Goal: Navigation & Orientation: Find specific page/section

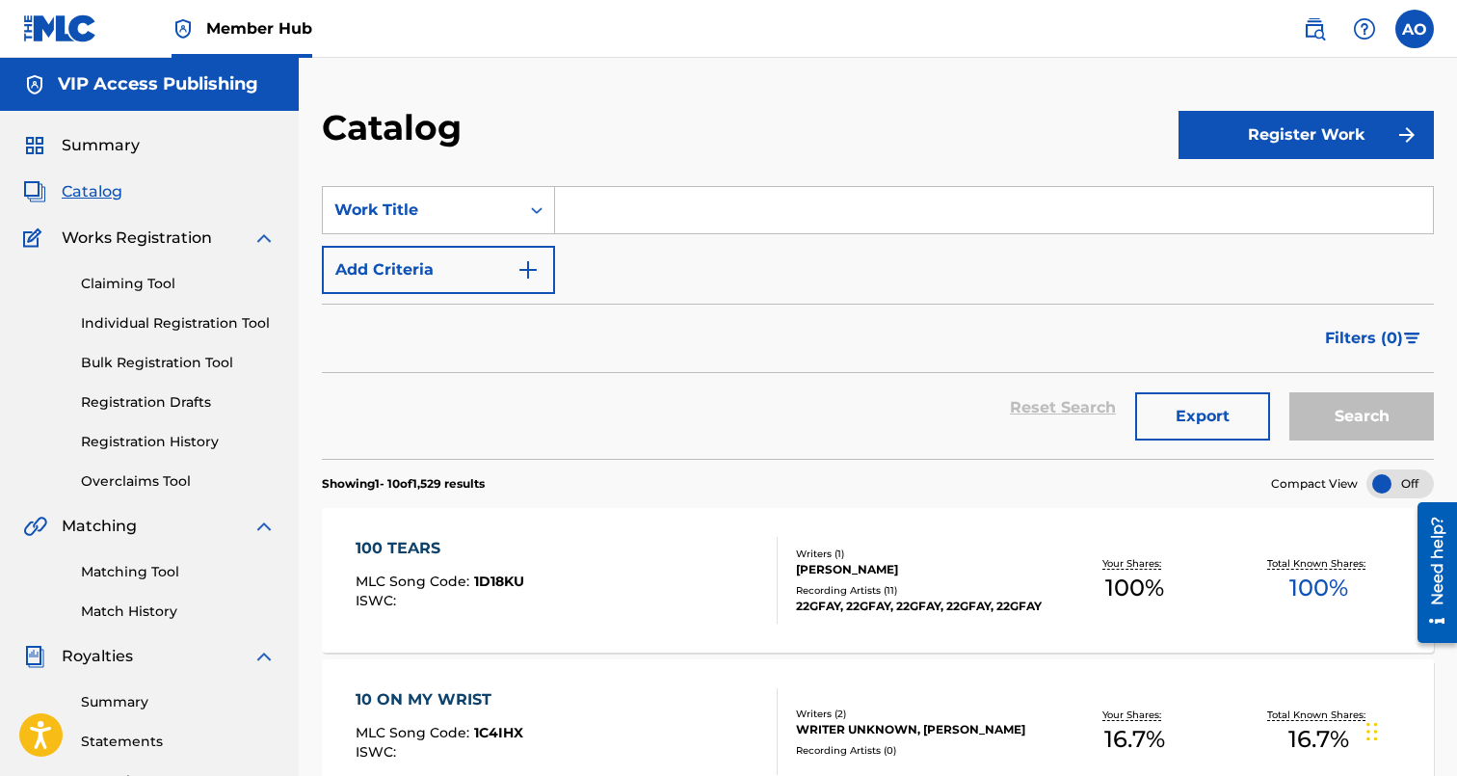
click at [72, 190] on span "Catalog" at bounding box center [92, 191] width 61 height 23
click at [170, 443] on link "Registration History" at bounding box center [178, 442] width 195 height 20
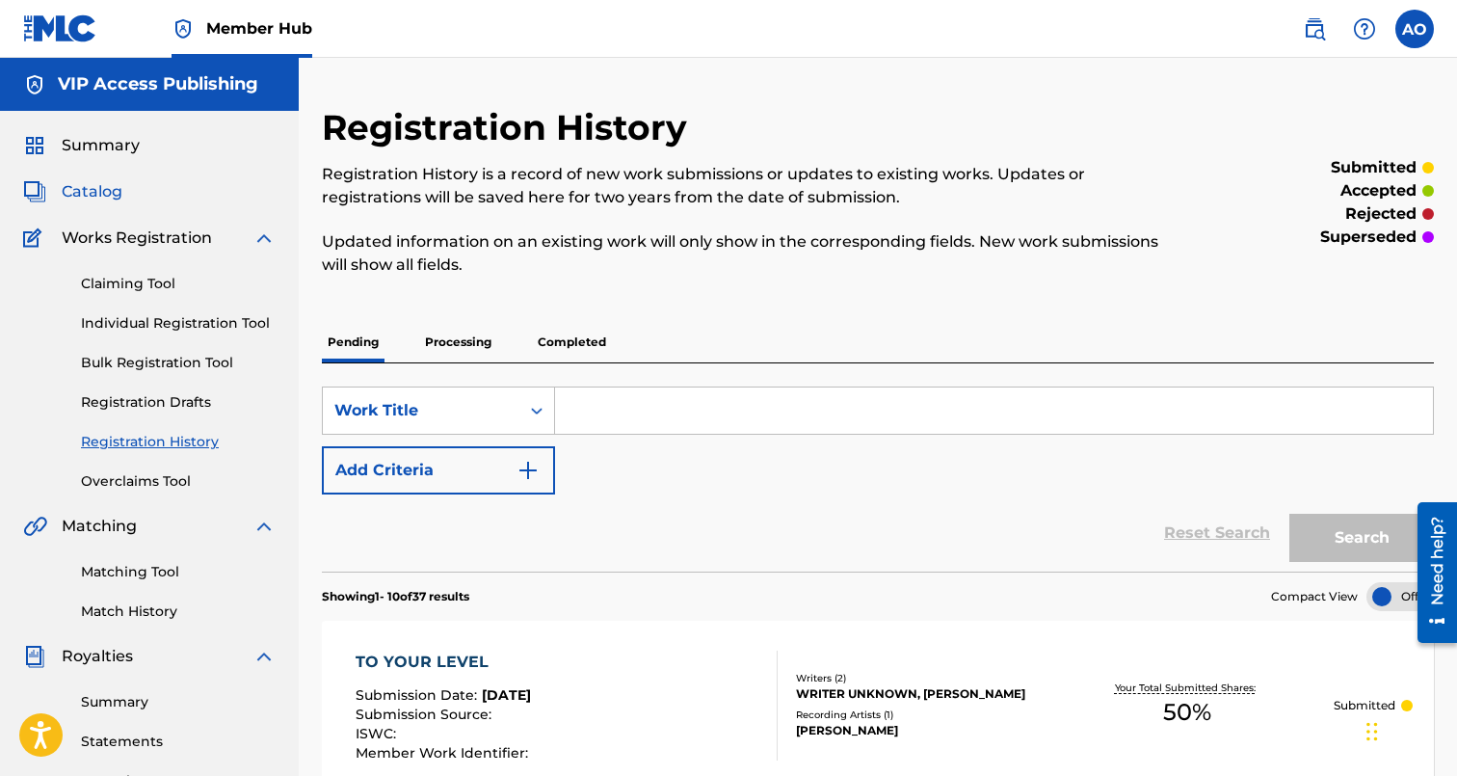
click at [116, 195] on span "Catalog" at bounding box center [92, 191] width 61 height 23
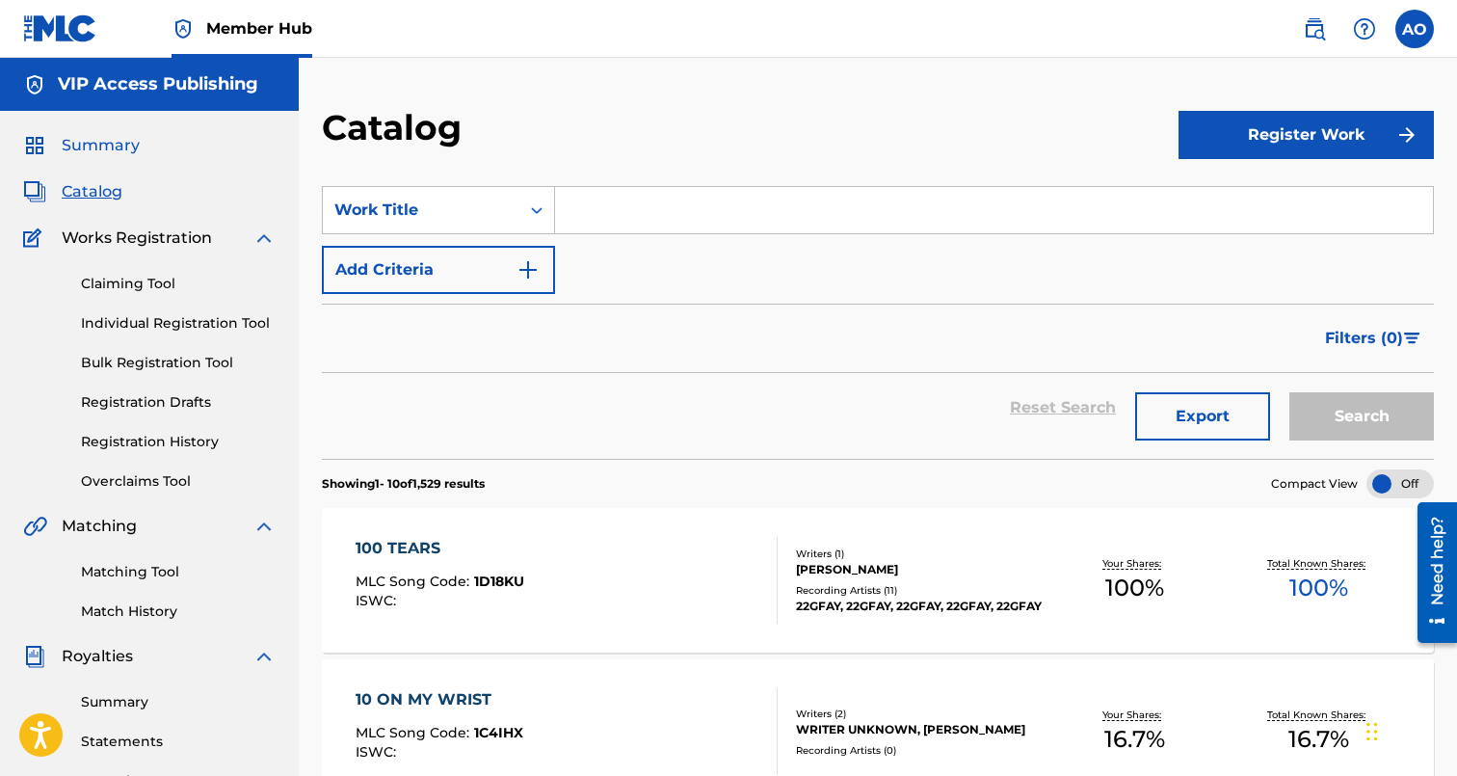
click at [96, 147] on span "Summary" at bounding box center [101, 145] width 78 height 23
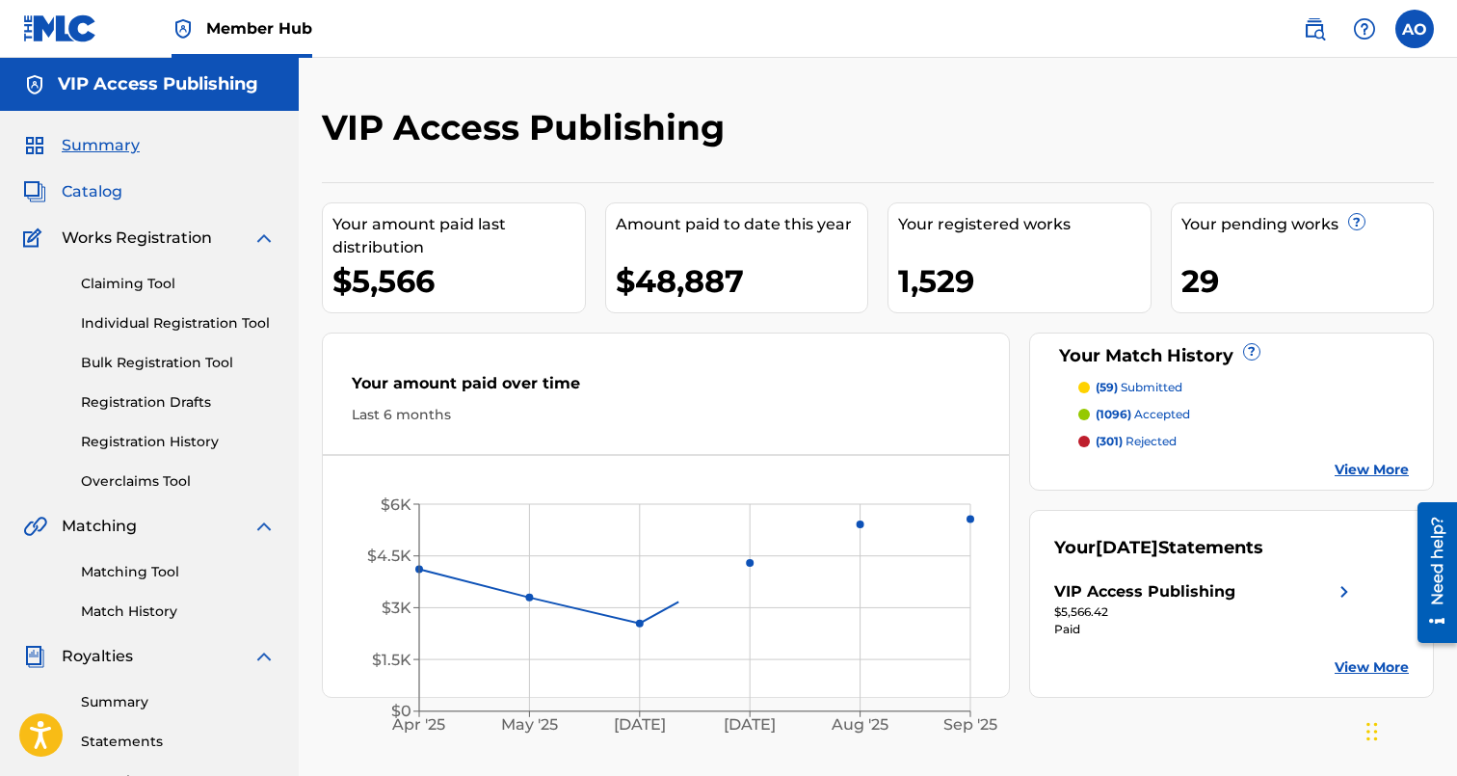
click at [97, 195] on span "Catalog" at bounding box center [92, 191] width 61 height 23
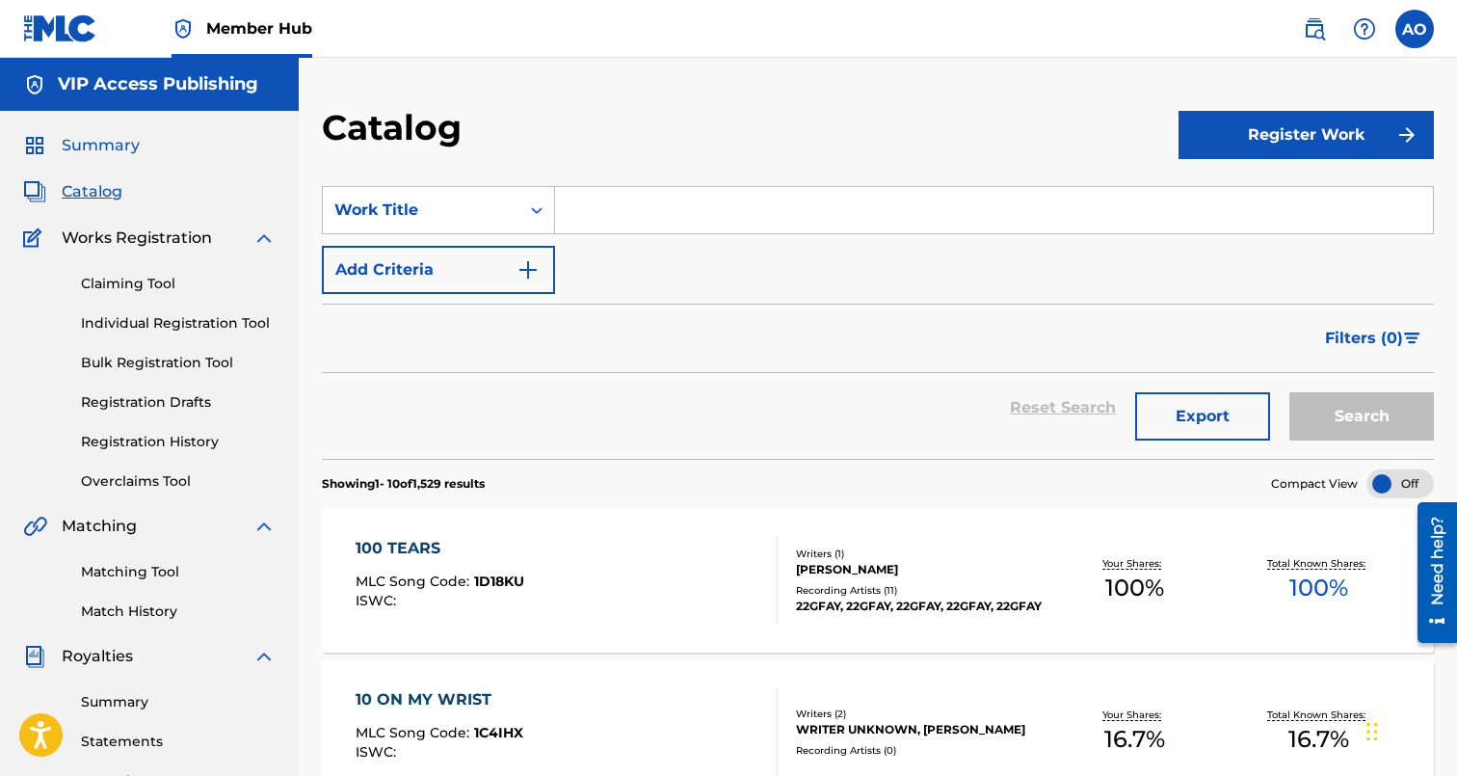
click at [99, 144] on span "Summary" at bounding box center [101, 145] width 78 height 23
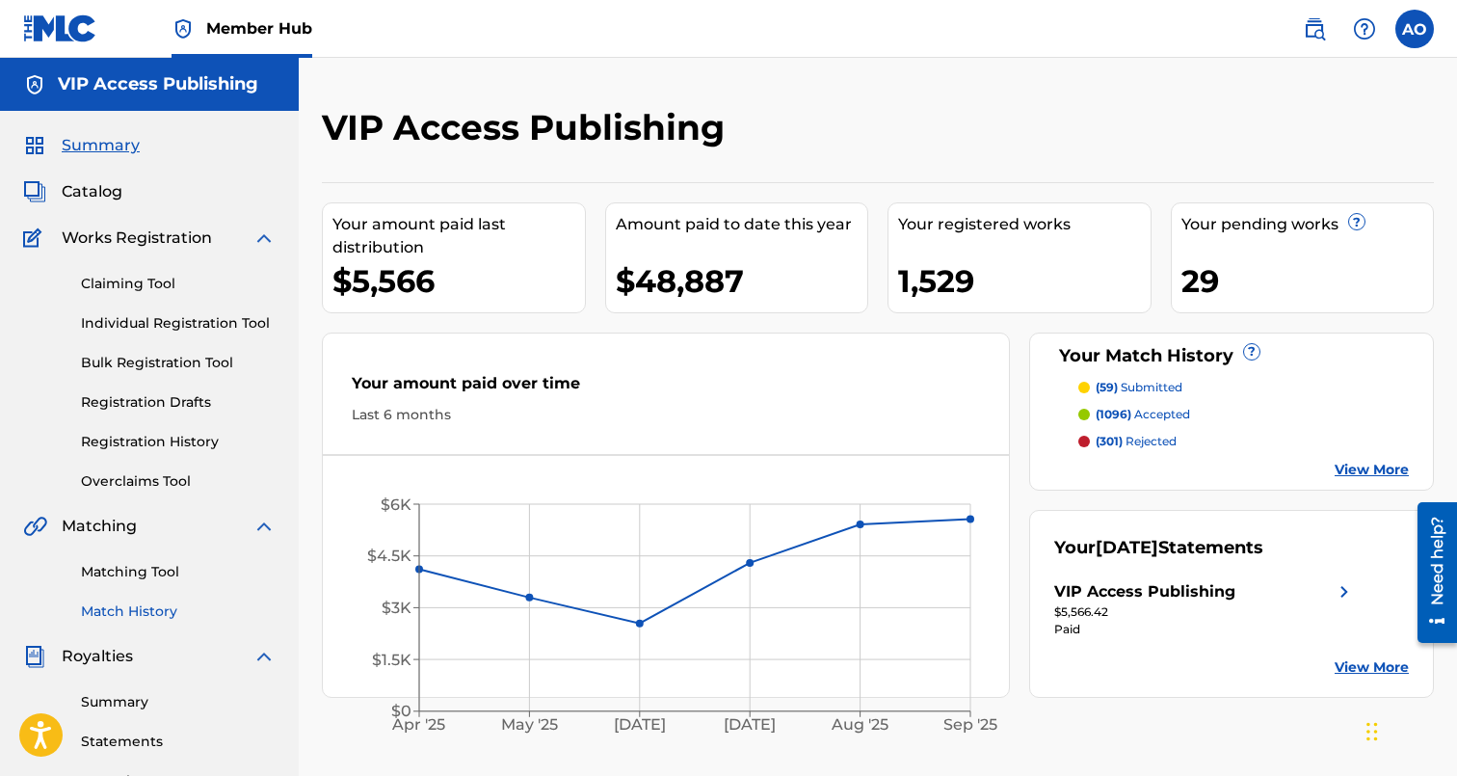
click at [127, 614] on link "Match History" at bounding box center [178, 611] width 195 height 20
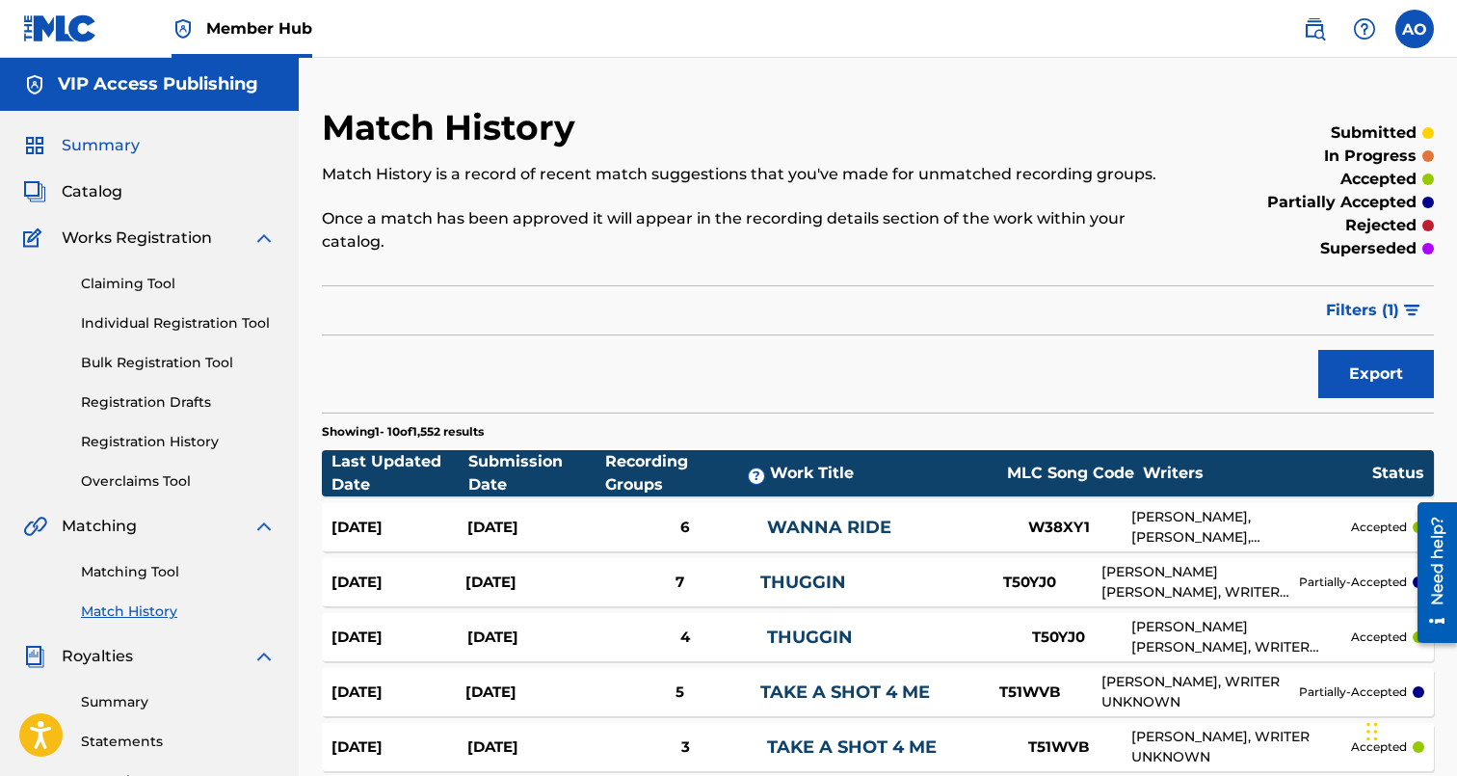
click at [99, 145] on span "Summary" at bounding box center [101, 145] width 78 height 23
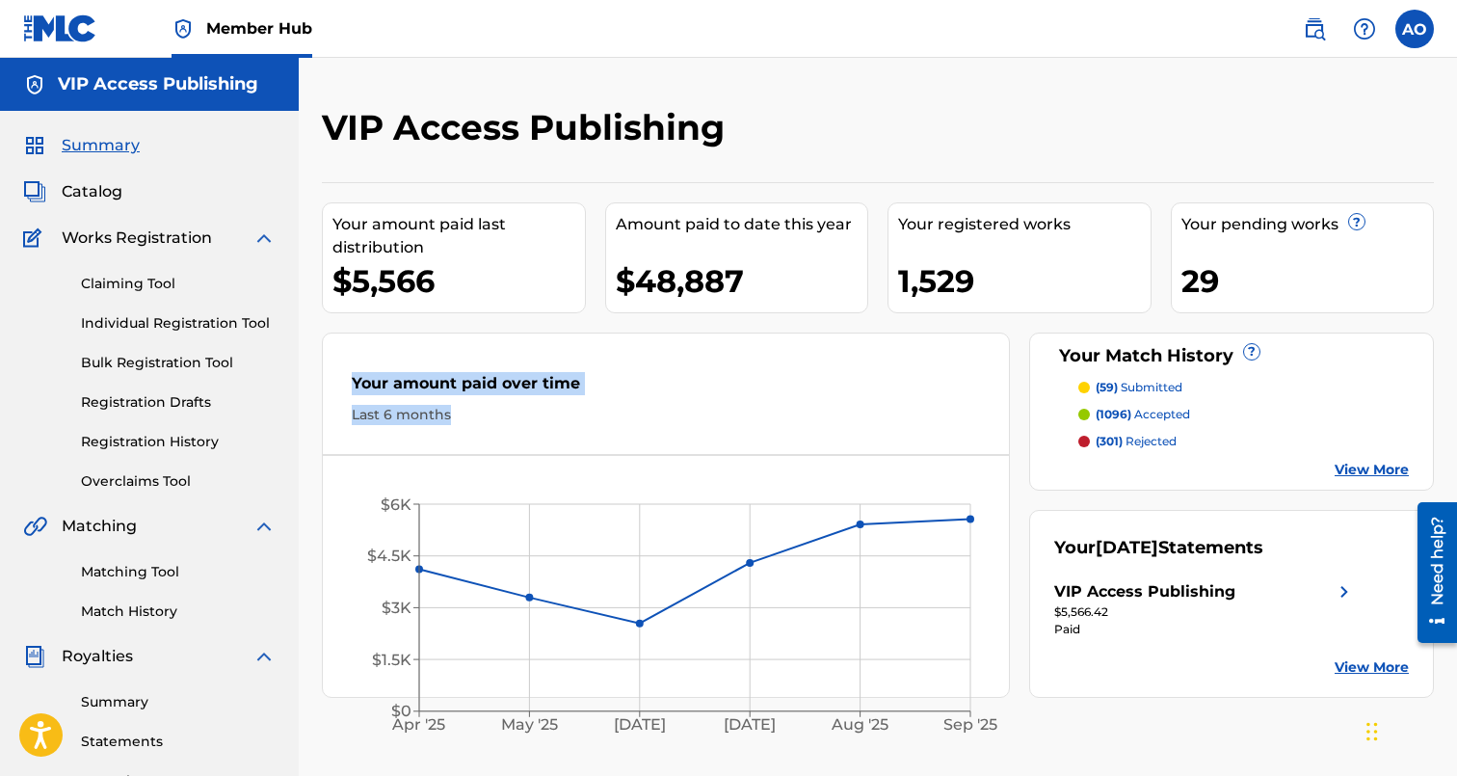
drag, startPoint x: 355, startPoint y: 381, endPoint x: 486, endPoint y: 431, distance: 140.3
click at [486, 431] on div "Your amount paid over time Last 6 months" at bounding box center [666, 398] width 686 height 111
drag, startPoint x: 486, startPoint y: 431, endPoint x: 342, endPoint y: 367, distance: 157.1
click at [342, 367] on div "Your amount paid over time Last 6 months" at bounding box center [666, 398] width 686 height 111
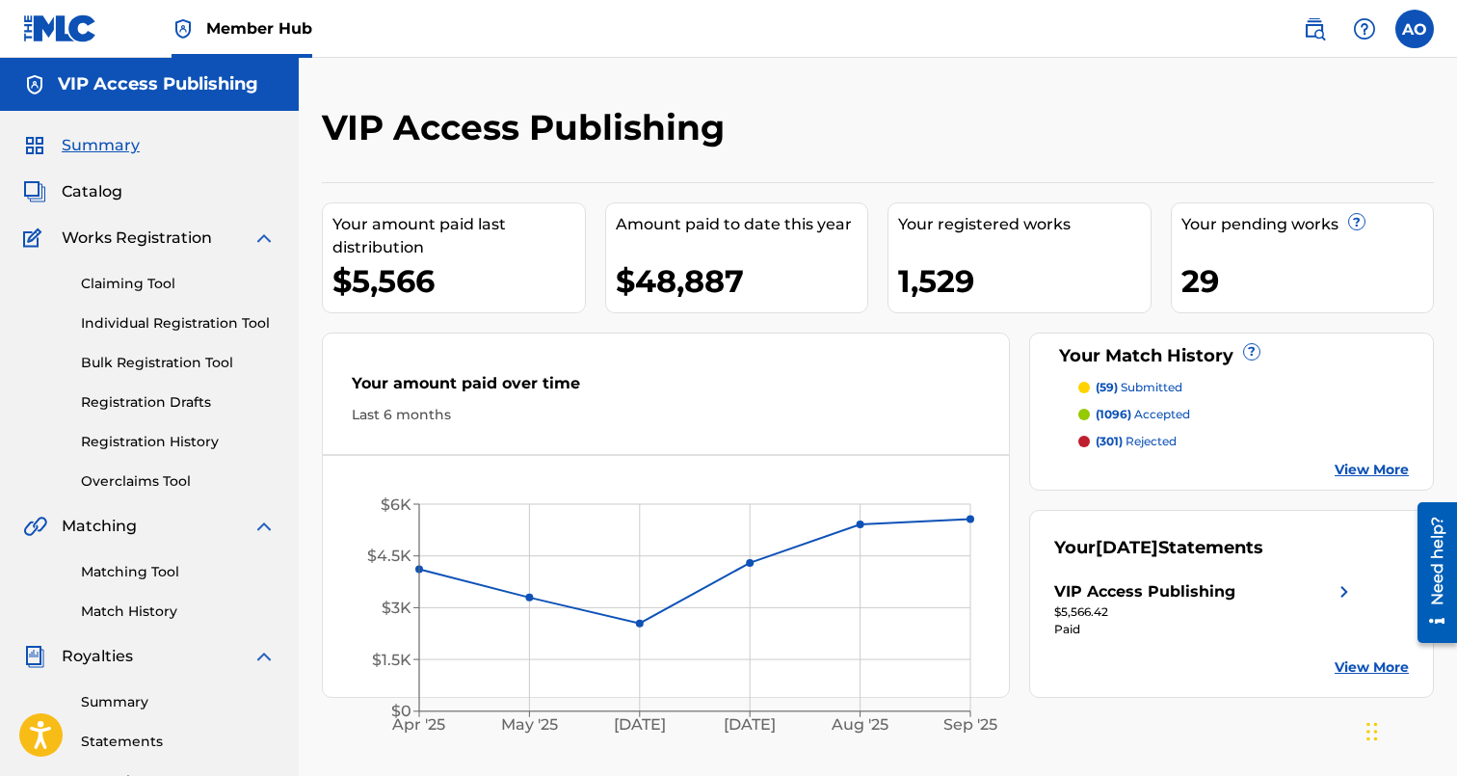
click at [342, 367] on div "Your amount paid over time Last 6 months" at bounding box center [666, 398] width 686 height 111
drag, startPoint x: 342, startPoint y: 367, endPoint x: 547, endPoint y: 422, distance: 212.5
click at [547, 422] on div "Your amount paid over time Last 6 months" at bounding box center [666, 398] width 686 height 111
click at [547, 422] on div "Last 6 months" at bounding box center [666, 415] width 628 height 20
drag, startPoint x: 547, startPoint y: 422, endPoint x: 365, endPoint y: 369, distance: 189.7
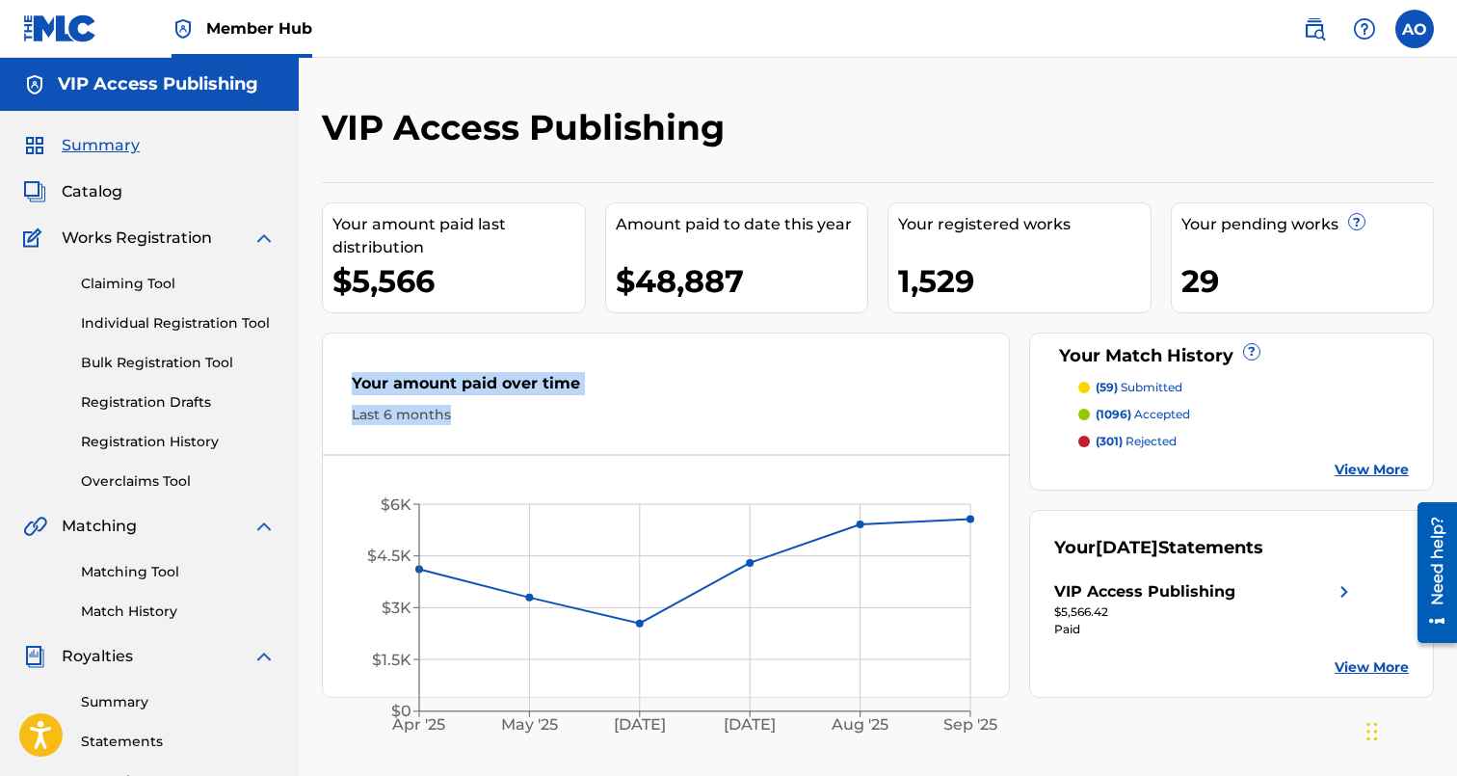
click at [365, 369] on div "Your amount paid over time Last 6 months" at bounding box center [666, 398] width 686 height 111
click at [365, 368] on div "Your amount paid over time Last 6 months" at bounding box center [666, 398] width 686 height 111
